Goal: Task Accomplishment & Management: Use online tool/utility

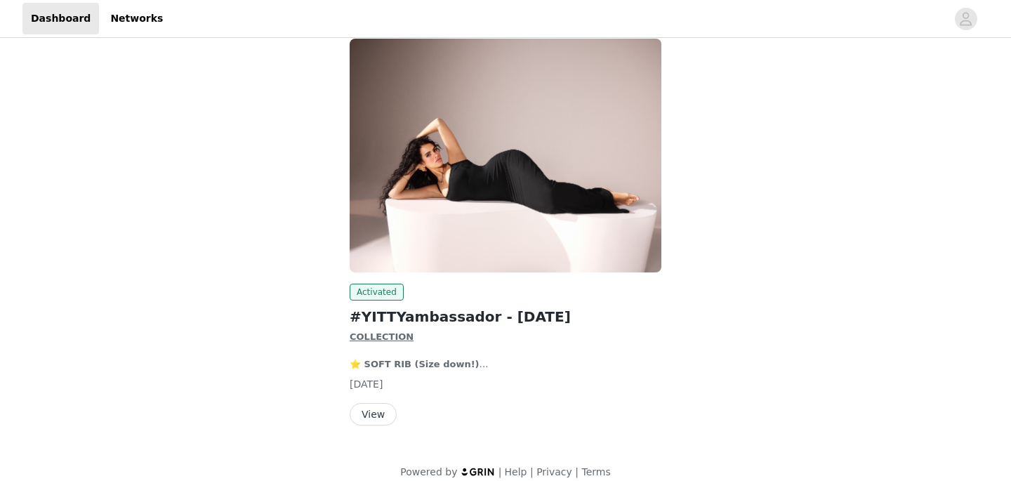
scroll to position [100, 0]
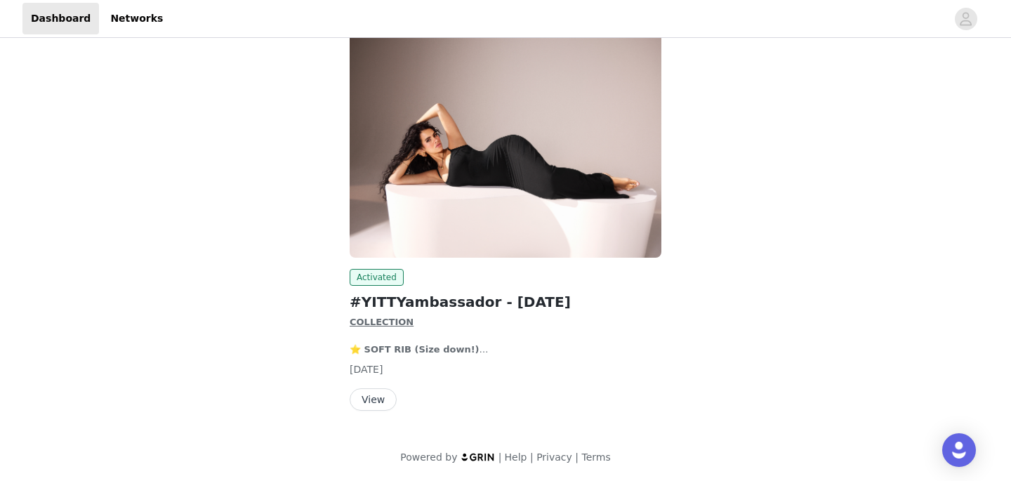
click at [364, 400] on button "View" at bounding box center [373, 399] width 47 height 22
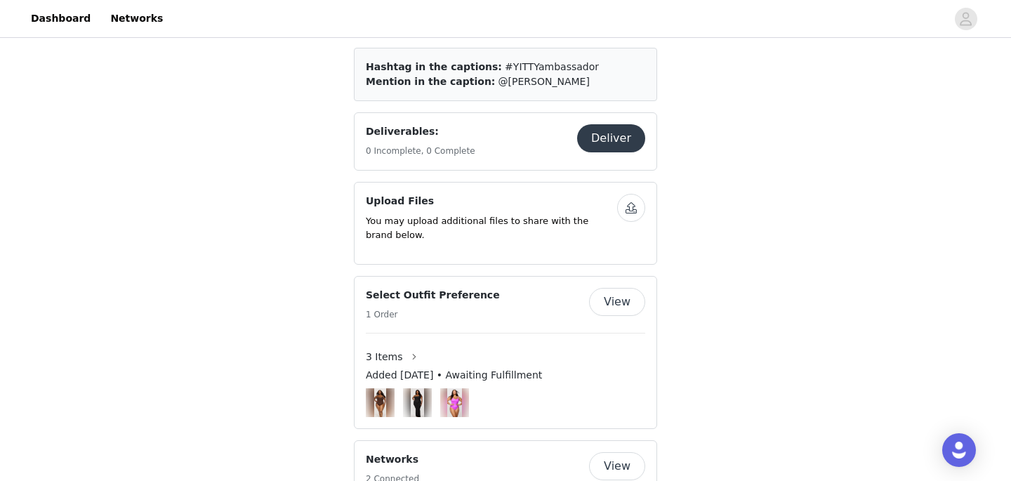
scroll to position [817, 0]
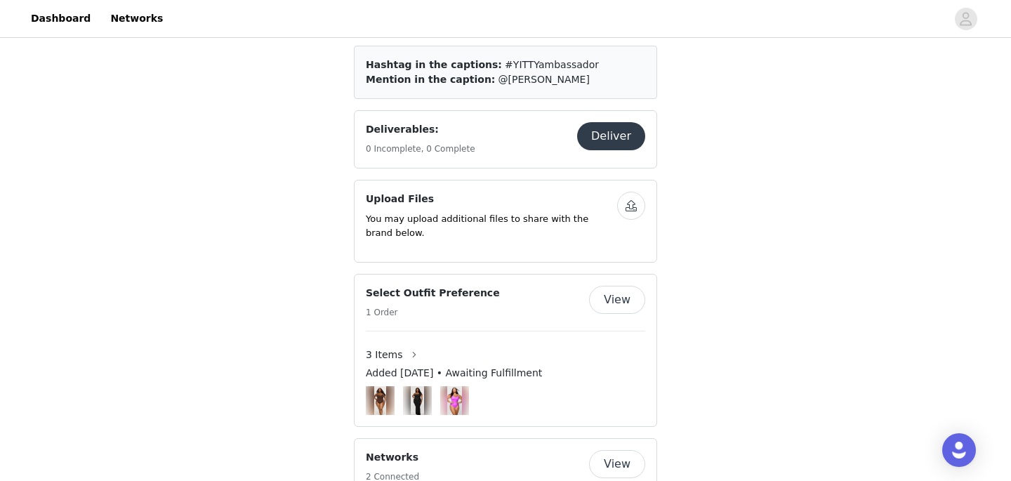
click at [380, 403] on img at bounding box center [379, 400] width 11 height 29
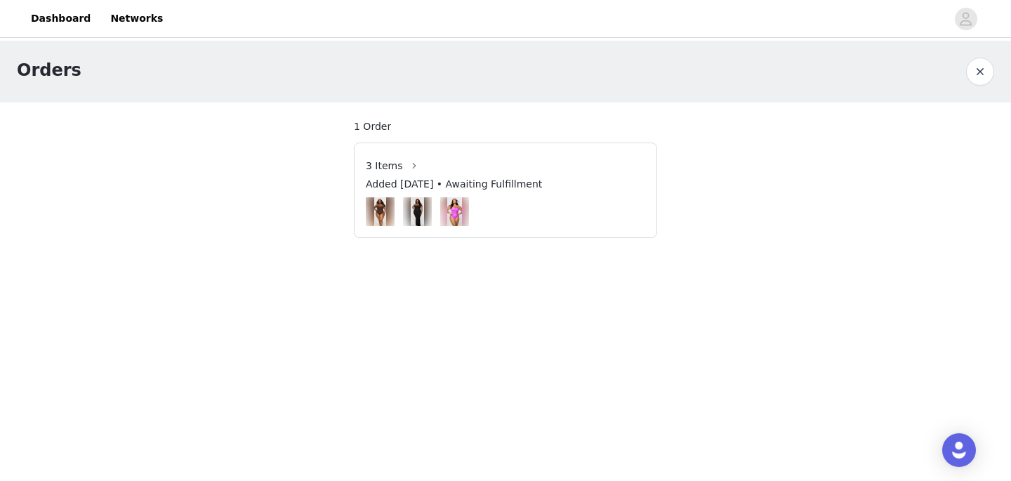
click at [397, 168] on span "3 Items" at bounding box center [384, 166] width 37 height 15
click at [412, 170] on button "button" at bounding box center [414, 165] width 22 height 22
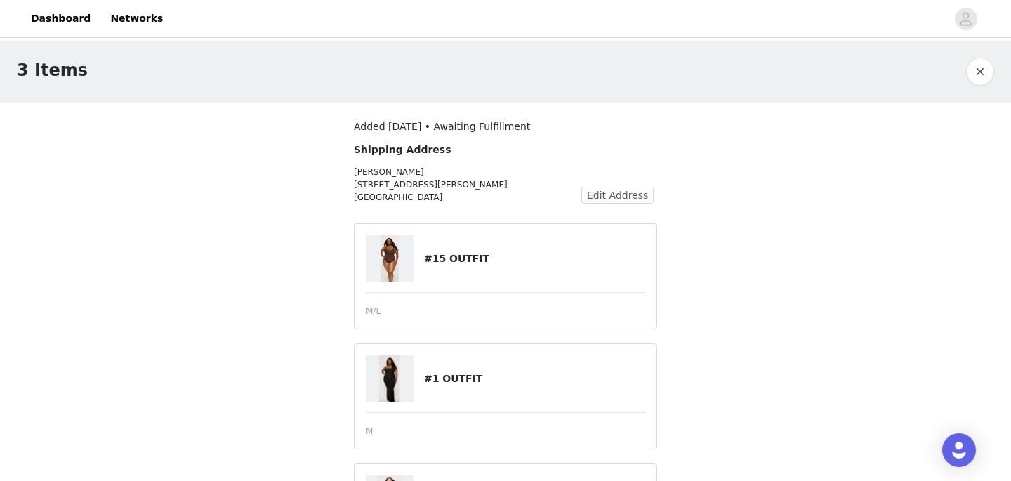
click at [395, 264] on img at bounding box center [390, 258] width 18 height 46
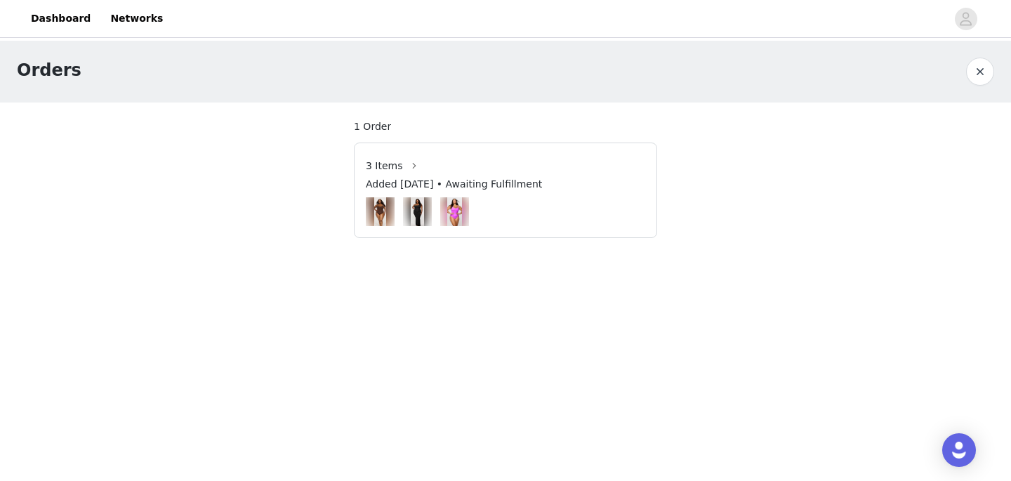
click at [982, 76] on button "button" at bounding box center [980, 72] width 28 height 28
